Goal: Task Accomplishment & Management: Manage account settings

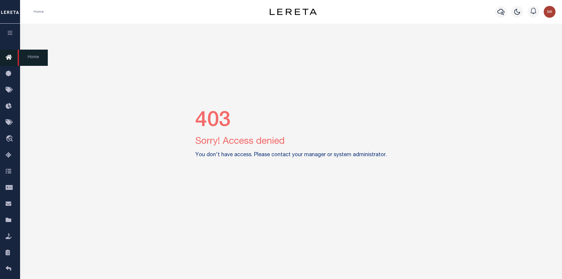
click at [11, 58] on icon at bounding box center [10, 57] width 9 height 7
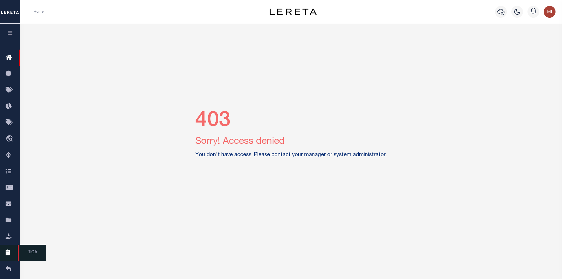
click at [7, 259] on link "TIQA" at bounding box center [10, 252] width 20 height 16
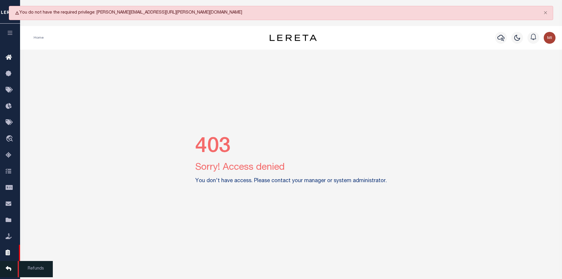
click at [9, 272] on icon at bounding box center [10, 268] width 9 height 7
click at [11, 37] on button "button" at bounding box center [10, 34] width 20 height 20
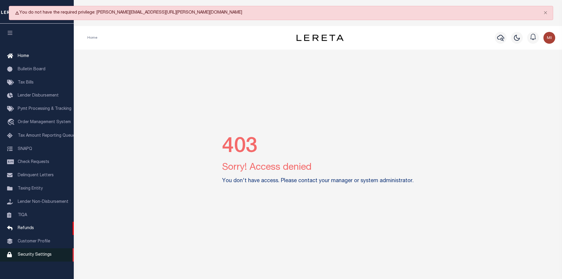
click at [43, 255] on link "Security Settings" at bounding box center [37, 254] width 74 height 13
click at [43, 257] on span "Security Settings" at bounding box center [35, 254] width 34 height 4
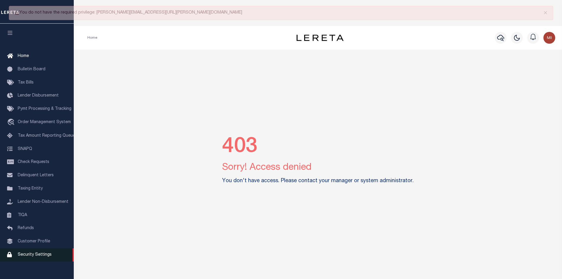
click at [43, 257] on span "Security Settings" at bounding box center [35, 254] width 34 height 4
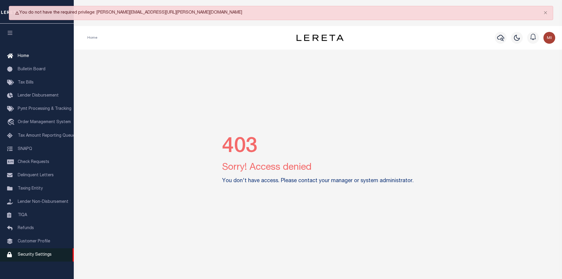
click at [43, 257] on span "Security Settings" at bounding box center [35, 254] width 34 height 4
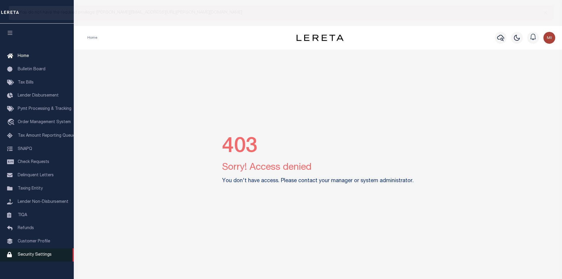
click at [43, 257] on span "Security Settings" at bounding box center [35, 254] width 34 height 4
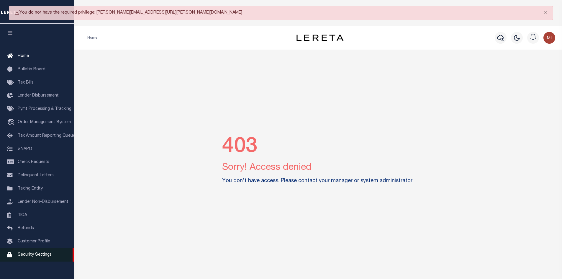
click at [43, 257] on span "Security Settings" at bounding box center [35, 254] width 34 height 4
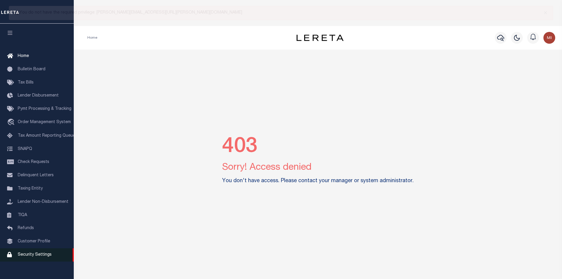
click at [42, 257] on span "Security Settings" at bounding box center [35, 254] width 34 height 4
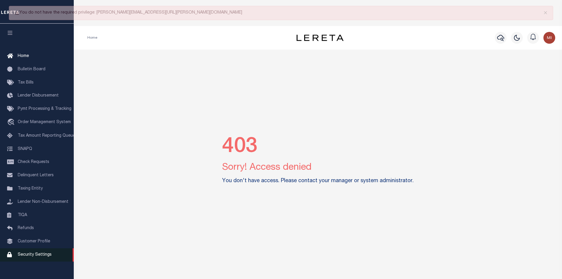
click at [42, 257] on span "Security Settings" at bounding box center [35, 254] width 34 height 4
click at [41, 257] on span "Security Settings" at bounding box center [35, 254] width 34 height 4
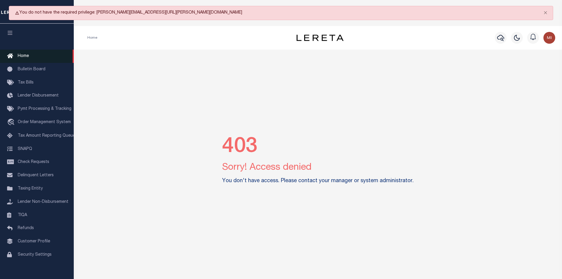
click at [23, 57] on span "Home" at bounding box center [23, 56] width 11 height 4
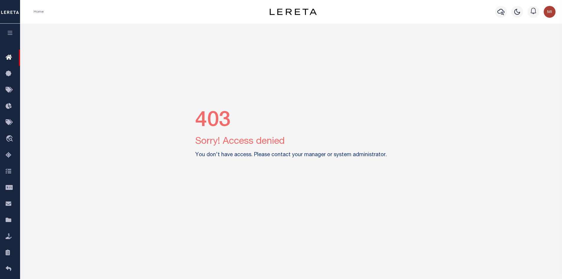
click at [10, 37] on button "button" at bounding box center [10, 34] width 20 height 20
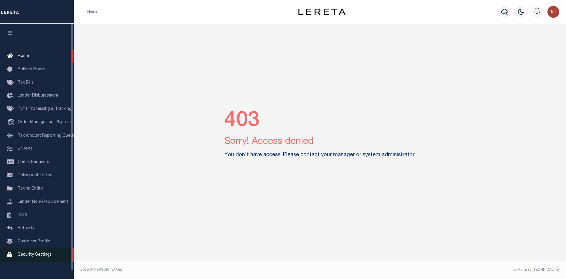
click at [30, 261] on link "Security Settings" at bounding box center [37, 254] width 74 height 13
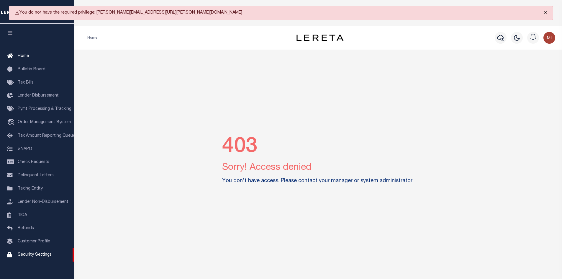
click at [542, 11] on button "Close" at bounding box center [545, 12] width 15 height 13
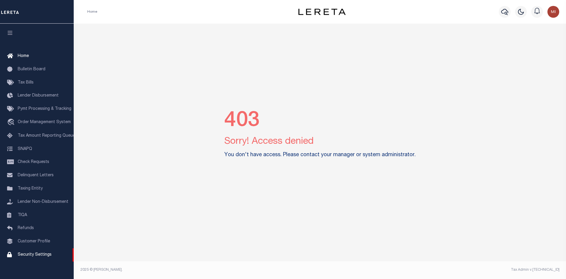
click at [553, 12] on img "button" at bounding box center [554, 12] width 12 height 12
click at [545, 42] on link "Sign out" at bounding box center [538, 42] width 47 height 10
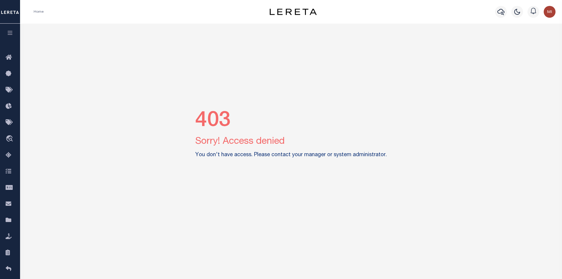
click at [546, 8] on img "button" at bounding box center [549, 12] width 12 height 12
click at [533, 42] on span "Sign out" at bounding box center [526, 42] width 17 height 4
